Goal: Task Accomplishment & Management: Manage account settings

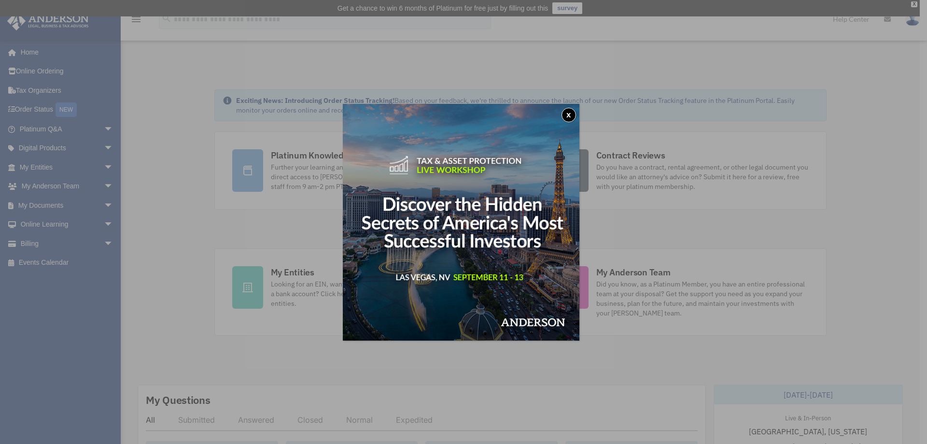
click at [571, 112] on button "x" at bounding box center [569, 115] width 14 height 14
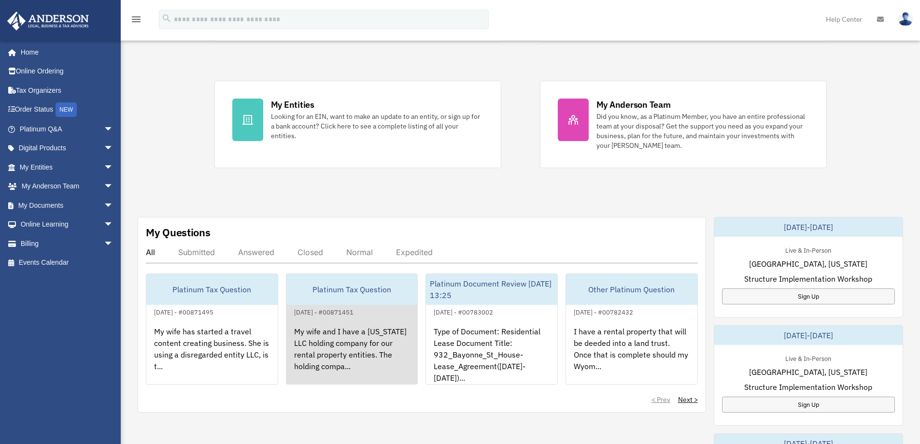
scroll to position [241, 0]
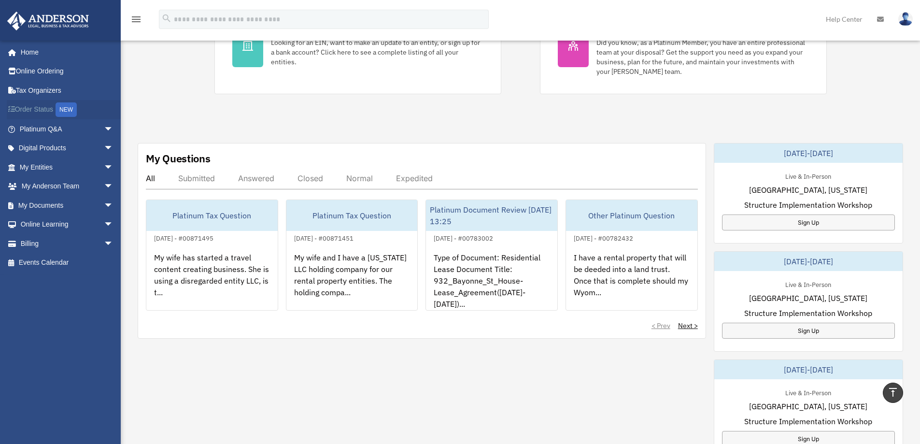
click at [43, 105] on link "Order Status NEW" at bounding box center [67, 110] width 121 height 20
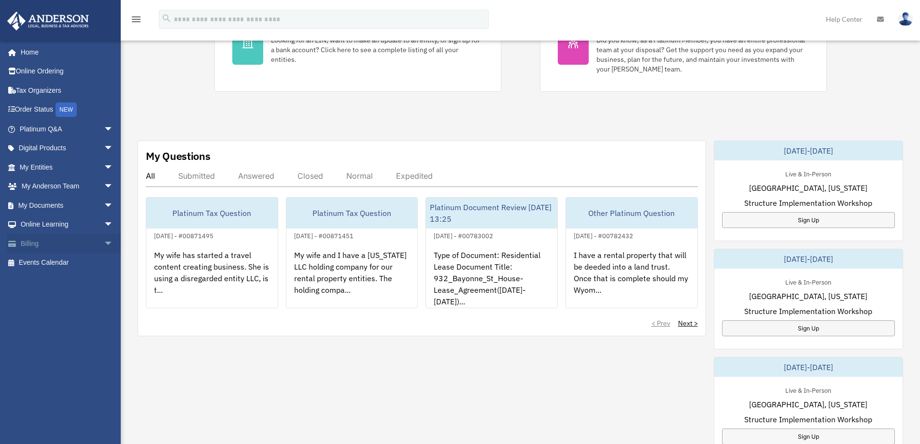
scroll to position [241, 0]
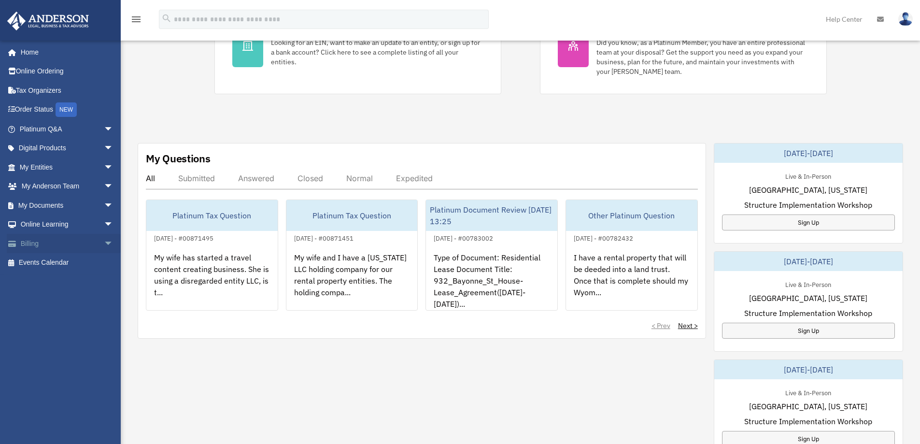
click at [32, 241] on link "Billing arrow_drop_down" at bounding box center [67, 243] width 121 height 19
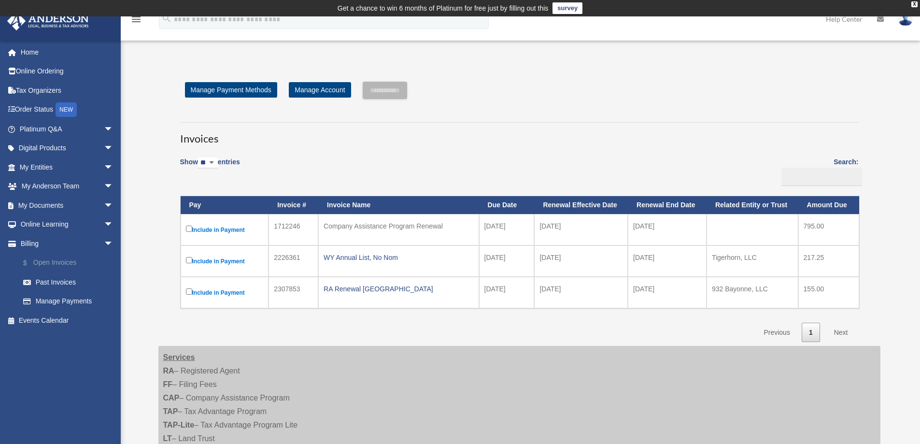
click at [47, 257] on link "$ Open Invoices" at bounding box center [71, 263] width 114 height 20
